Goal: Transaction & Acquisition: Book appointment/travel/reservation

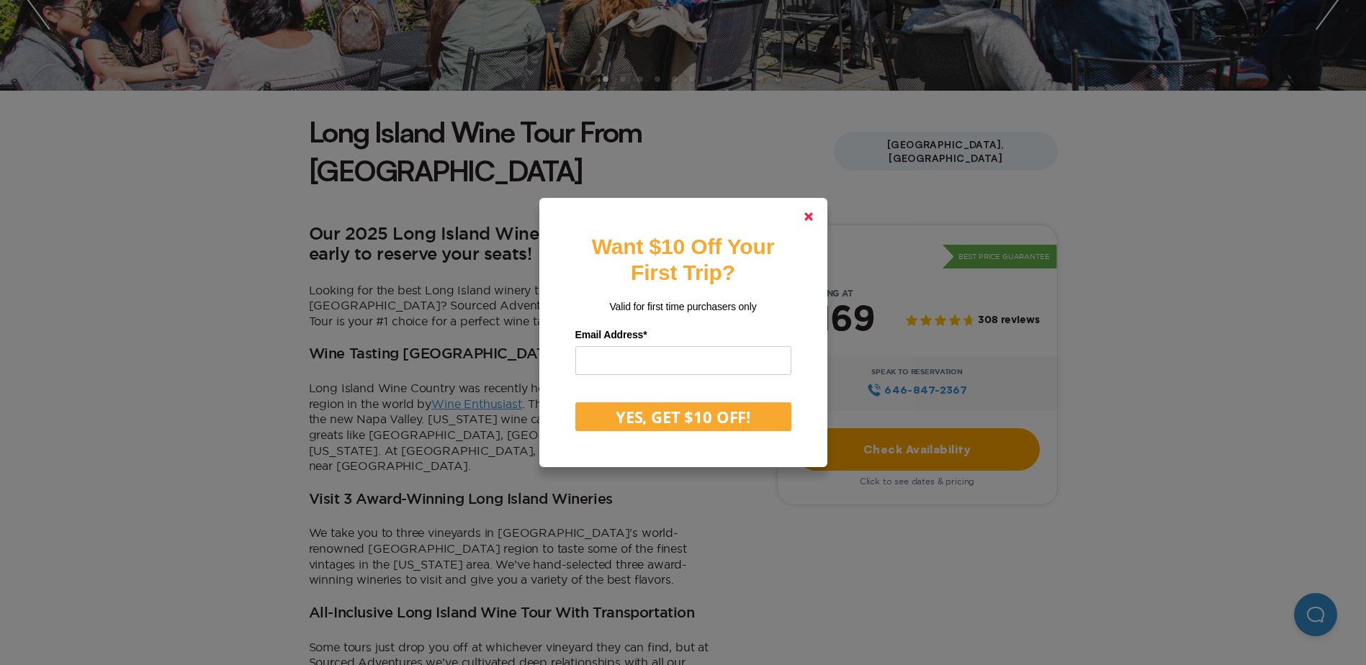
click at [809, 218] on link at bounding box center [808, 216] width 35 height 35
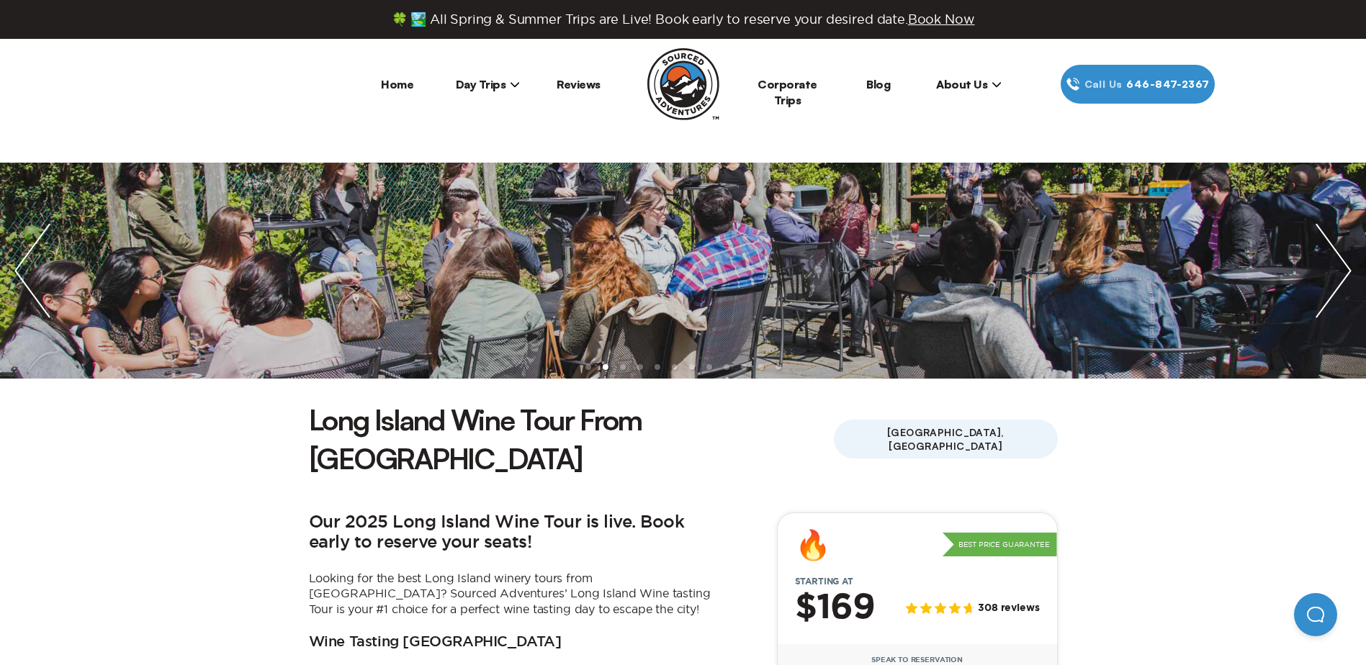
click at [479, 80] on span "Day Trips" at bounding box center [488, 84] width 65 height 14
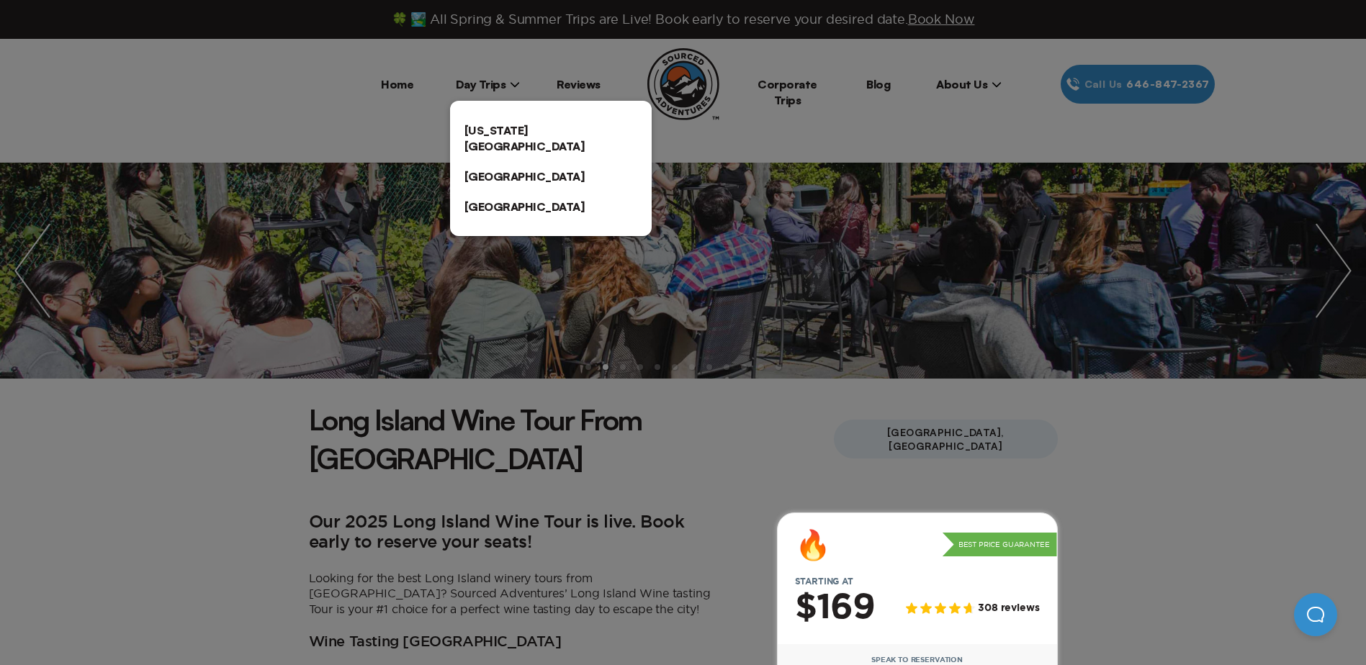
click at [490, 127] on link "[US_STATE][GEOGRAPHIC_DATA]" at bounding box center [551, 138] width 202 height 46
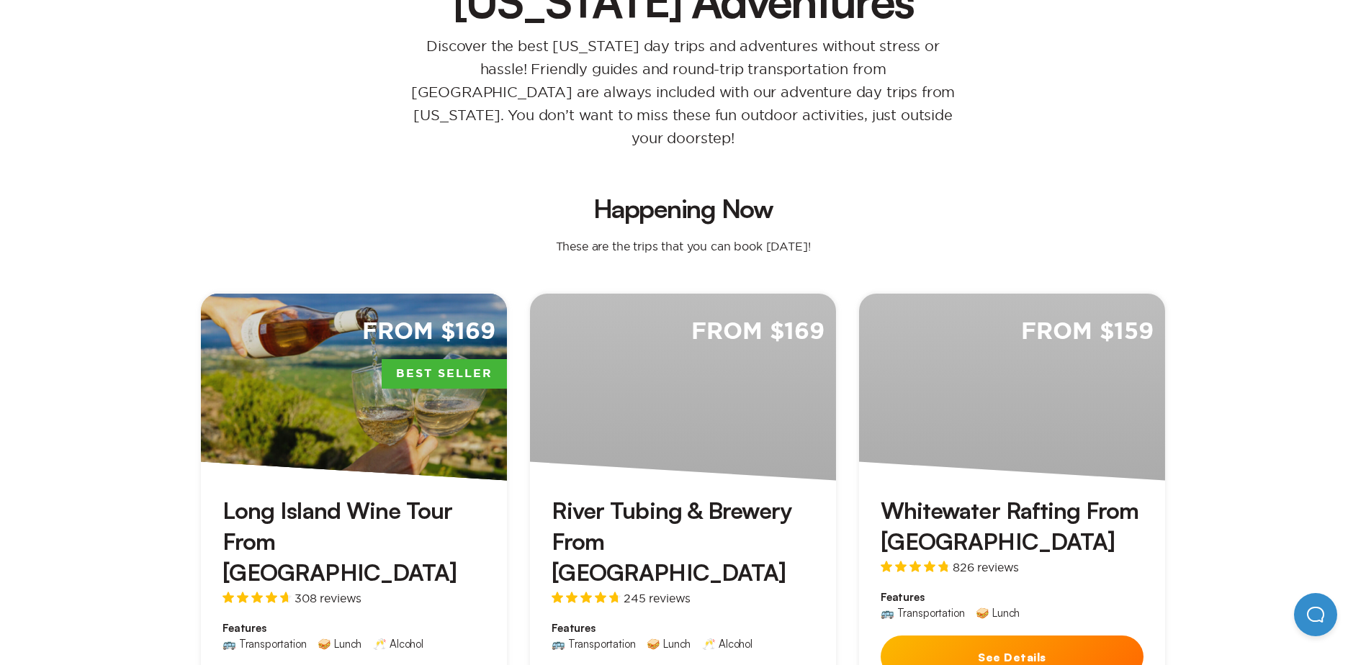
scroll to position [432, 0]
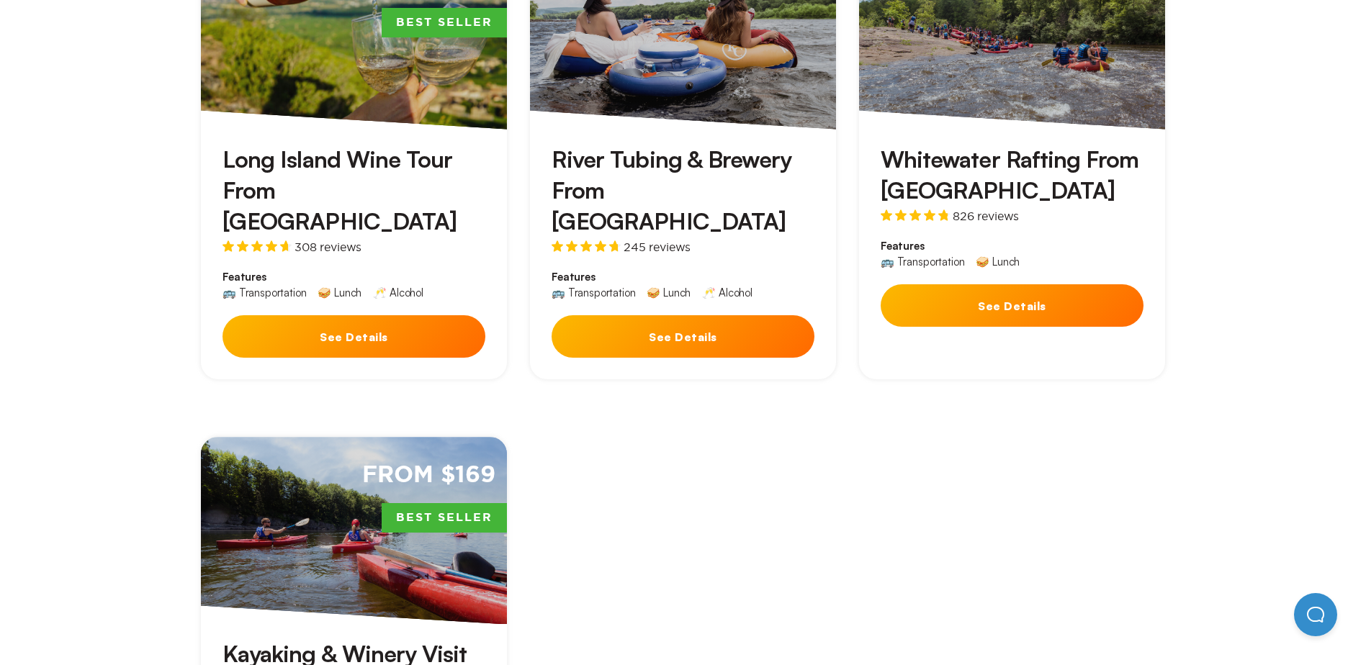
scroll to position [504, 0]
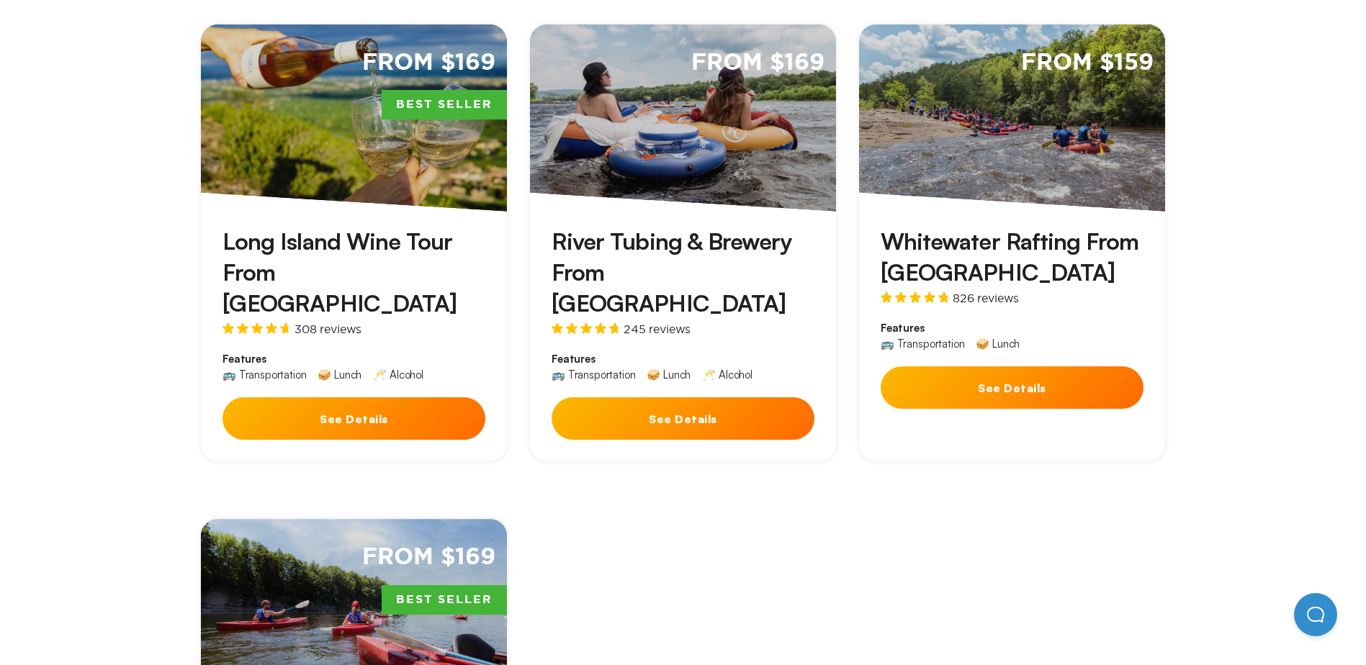
click at [299, 398] on button "See Details" at bounding box center [354, 419] width 263 height 42
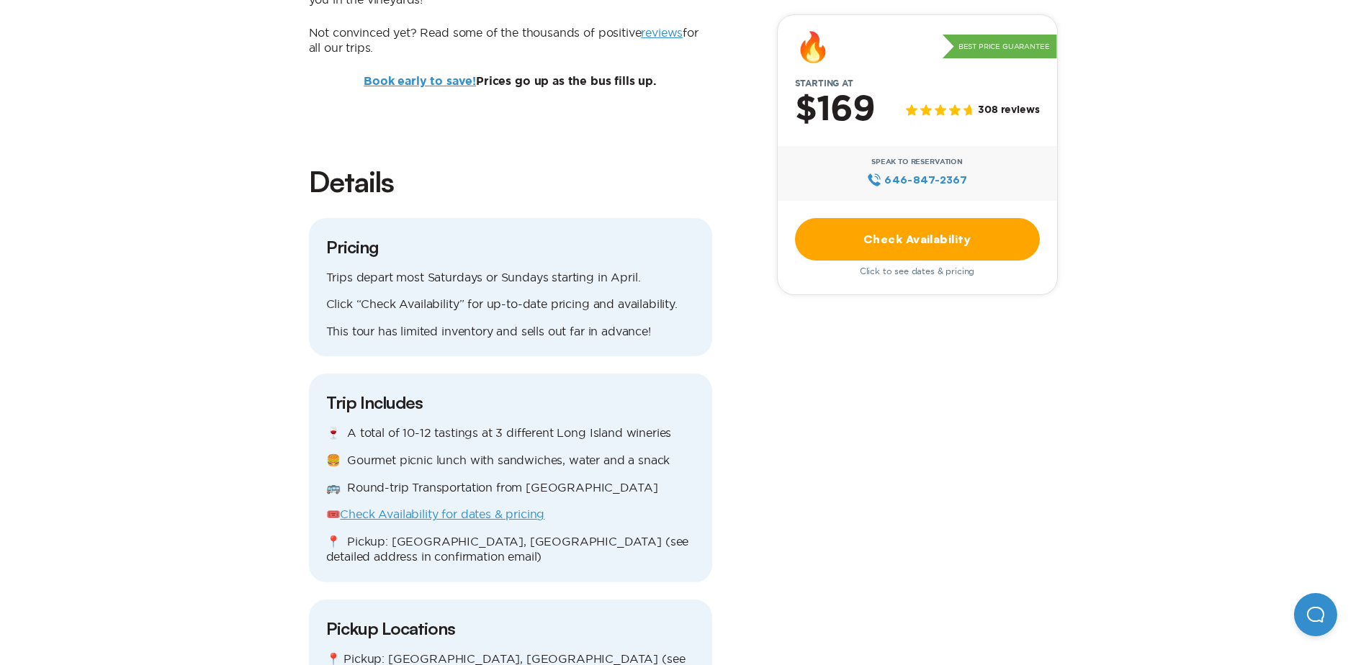
scroll to position [1296, 0]
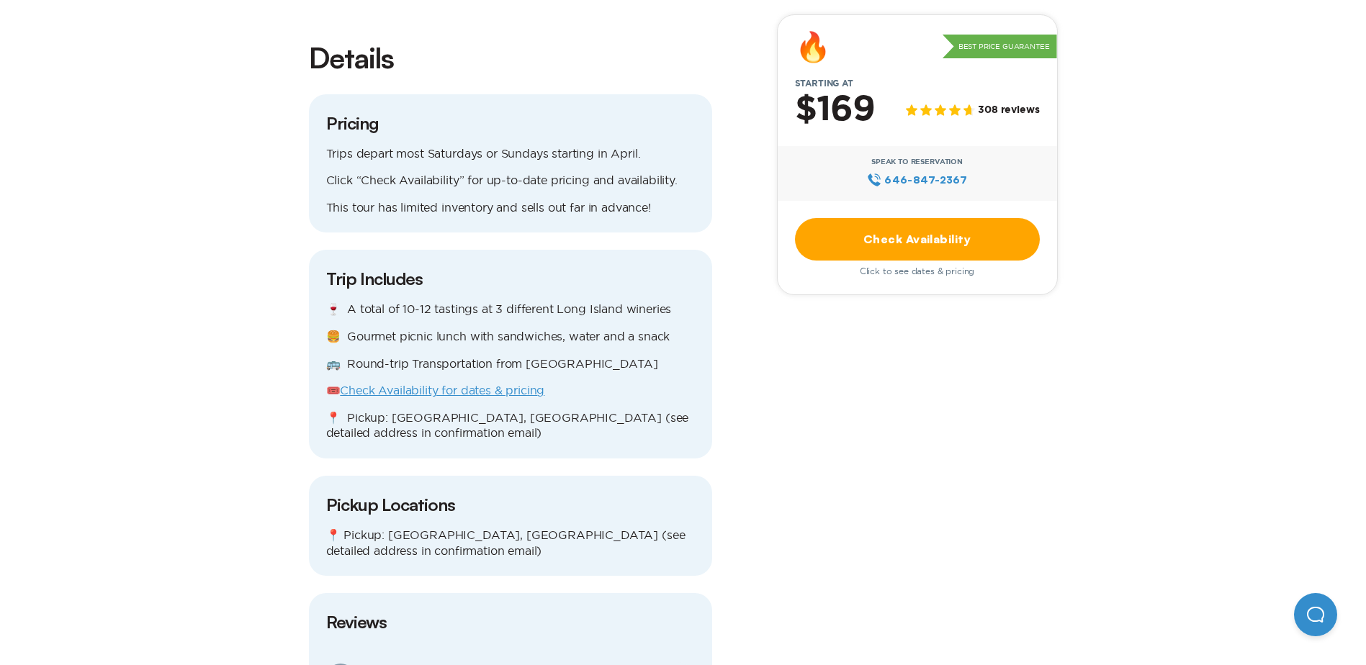
click at [411, 384] on link "Check Availability for dates & pricing" at bounding box center [442, 390] width 205 height 13
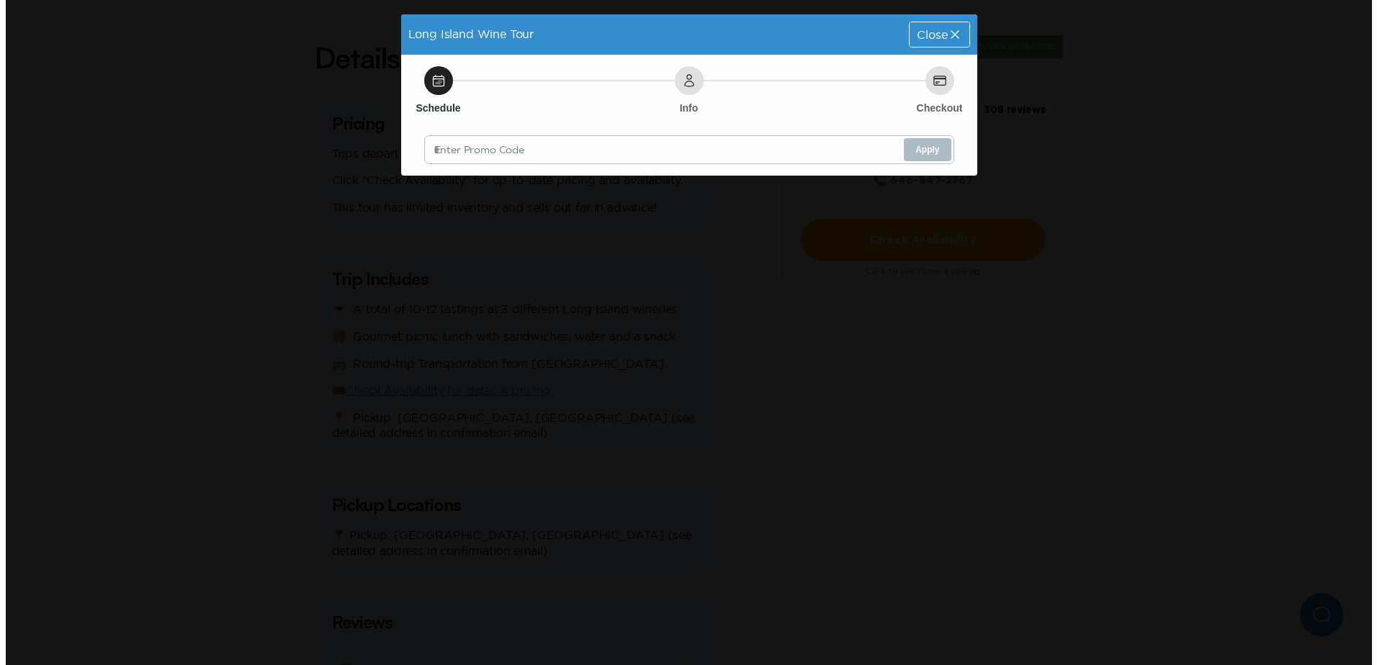
scroll to position [0, 0]
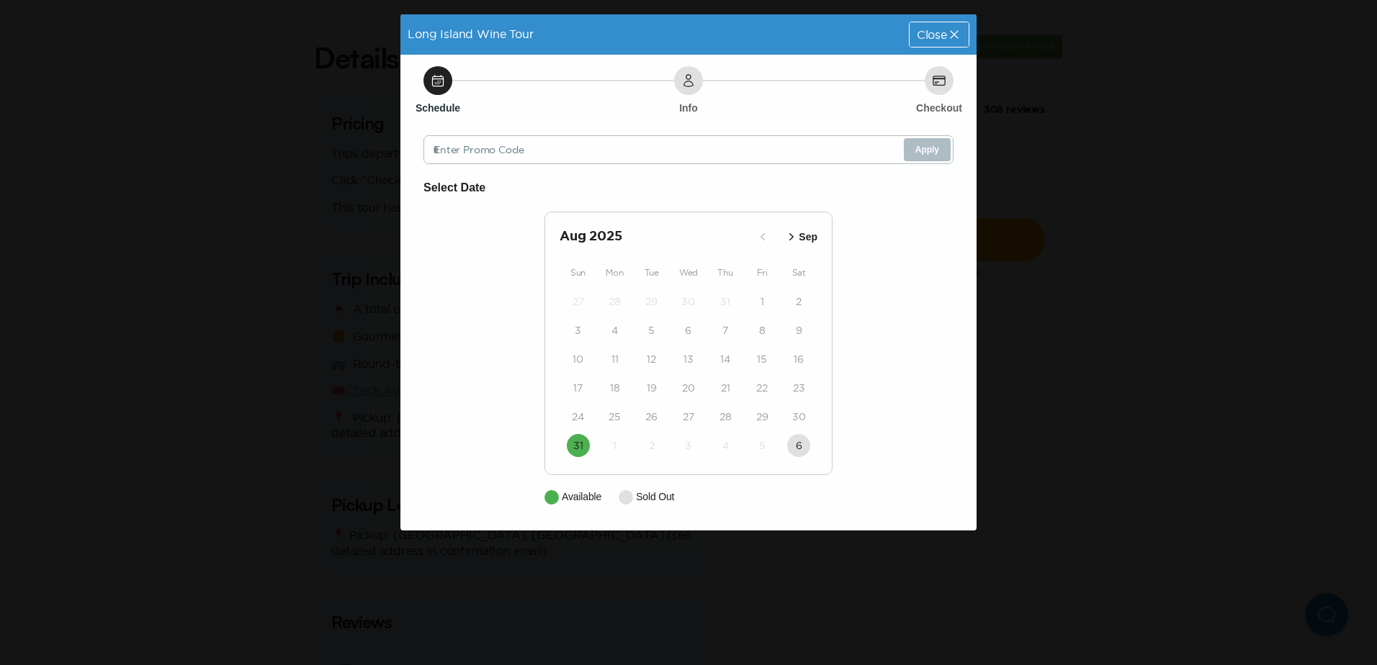
click at [795, 231] on icon "button" at bounding box center [791, 237] width 14 height 14
click at [292, 215] on div "Long Island Wine Tour Close Schedule Info Checkout Enter Promo Code Apply Selec…" at bounding box center [688, 332] width 1377 height 665
